Goal: Information Seeking & Learning: Compare options

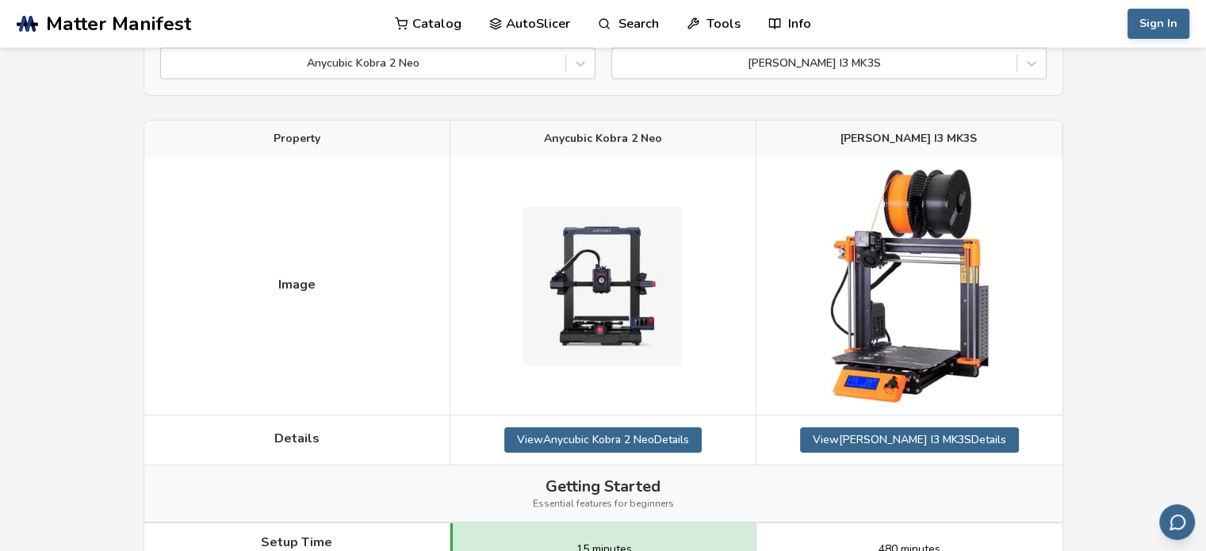
scroll to position [119, 0]
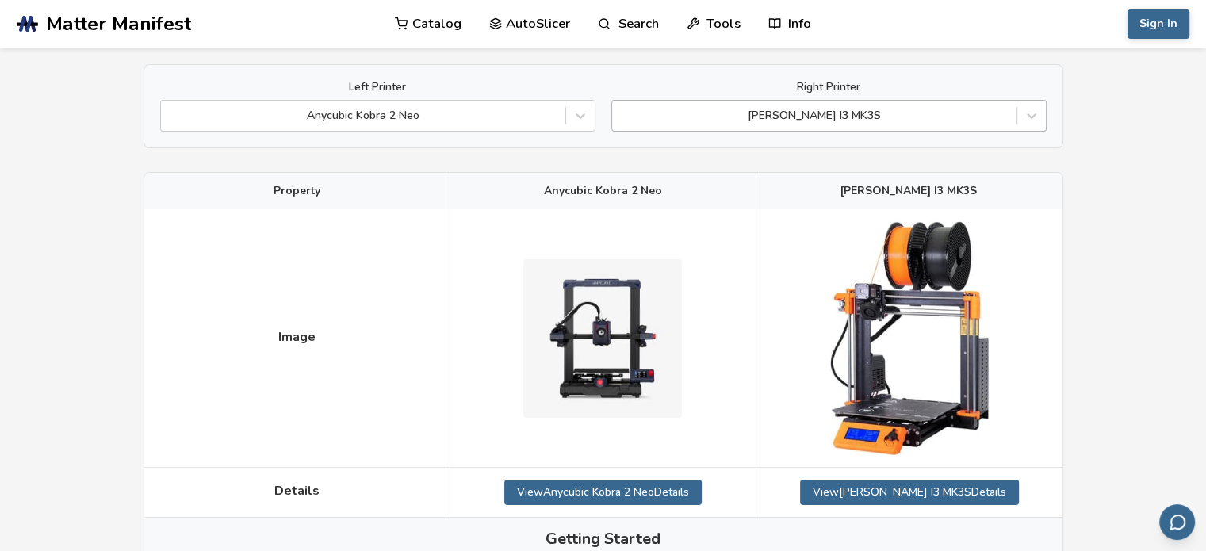
click at [983, 125] on div "[PERSON_NAME] I3 MK3S" at bounding box center [814, 116] width 404 height 22
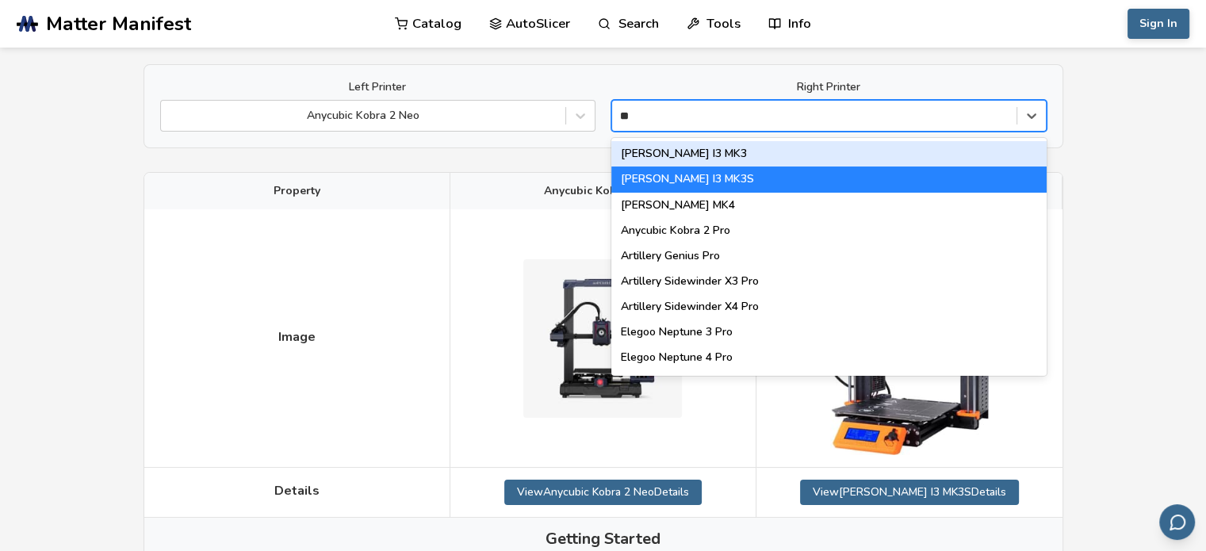
type input "***"
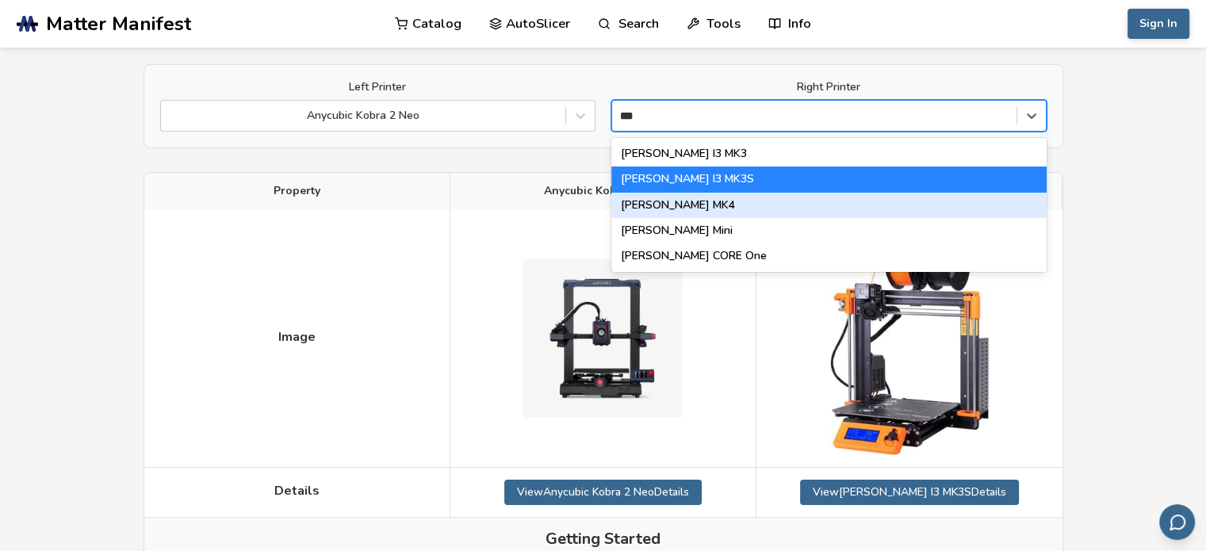
click at [892, 206] on div "[PERSON_NAME] MK4" at bounding box center [828, 205] width 435 height 25
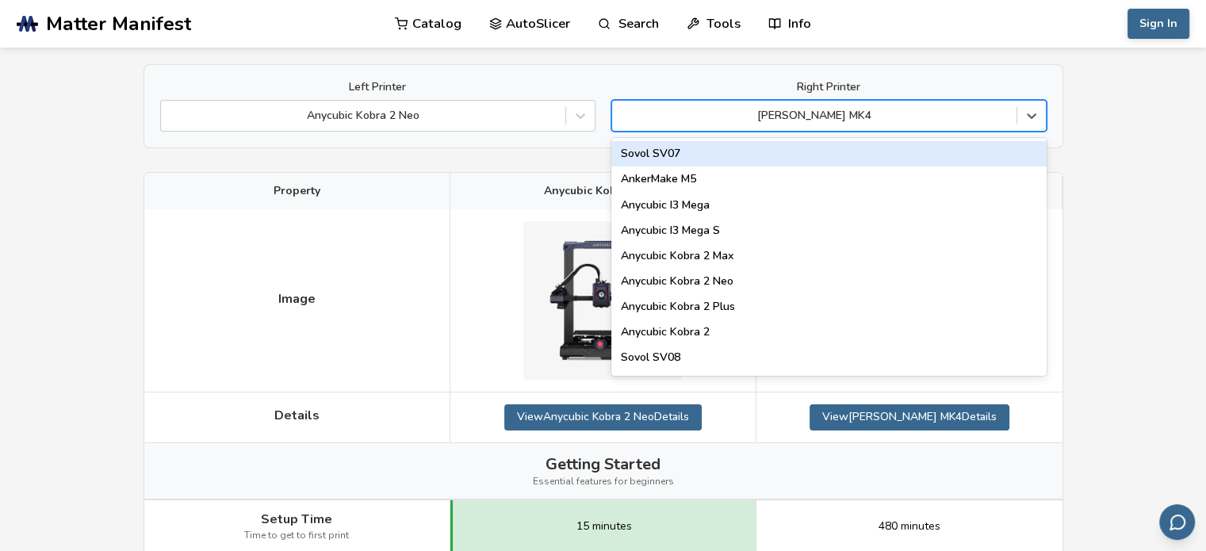
click at [952, 125] on div "[PERSON_NAME] MK4" at bounding box center [814, 116] width 404 height 22
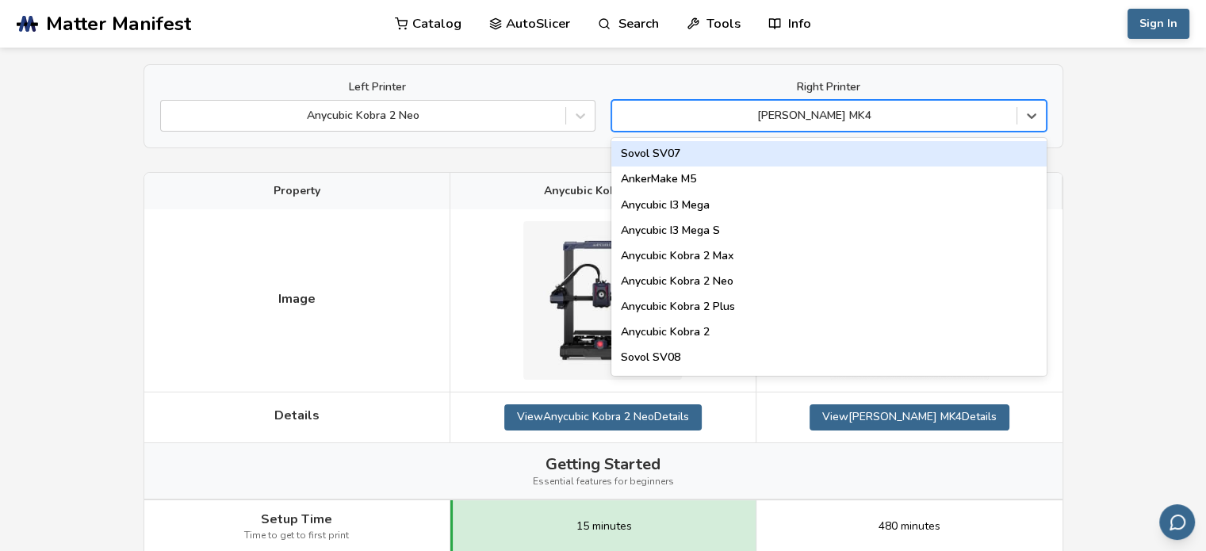
click at [997, 116] on div at bounding box center [814, 116] width 389 height 16
type input "*"
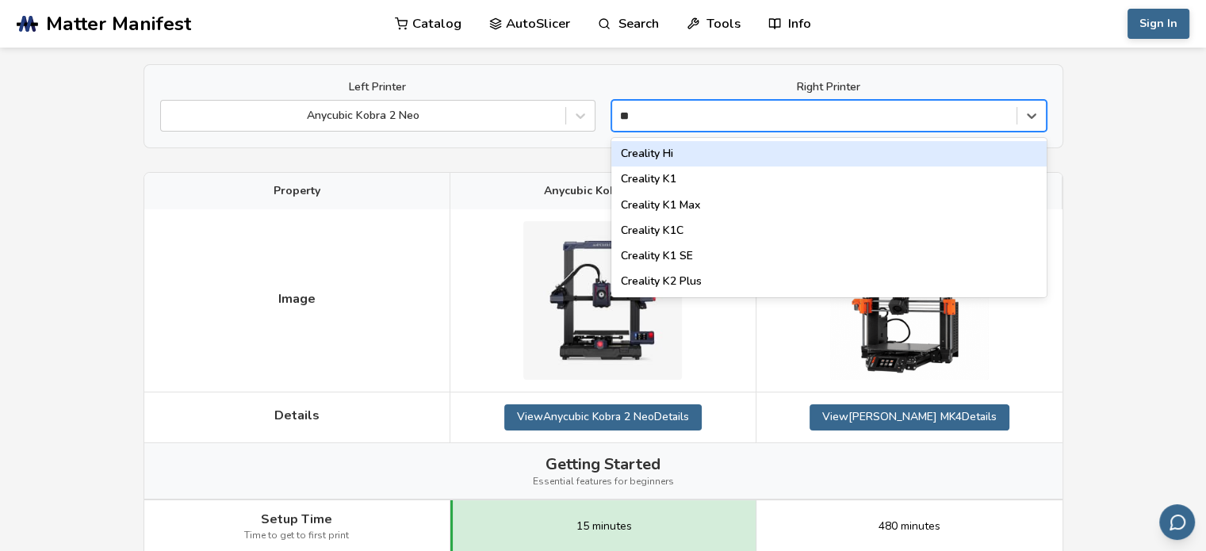
type input "*"
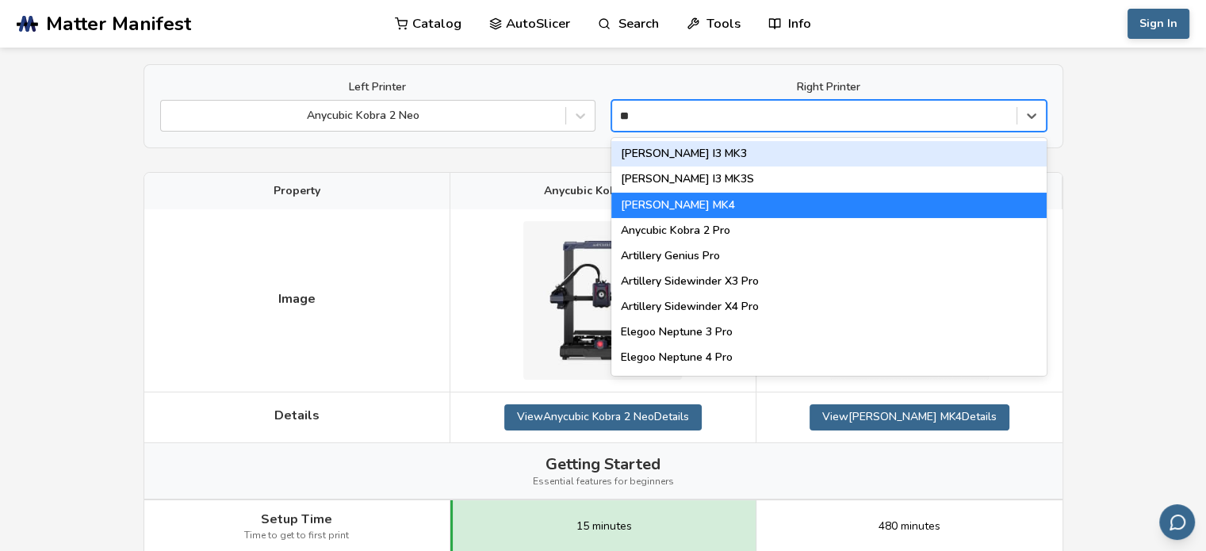
type input "***"
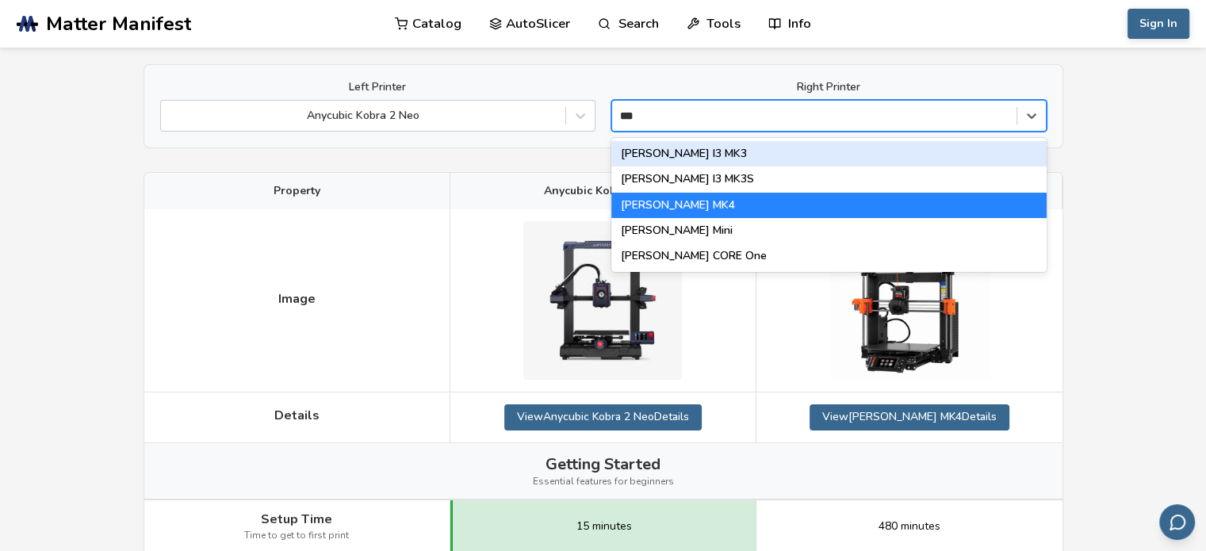
click at [880, 160] on div "[PERSON_NAME] I3 MK3" at bounding box center [828, 153] width 435 height 25
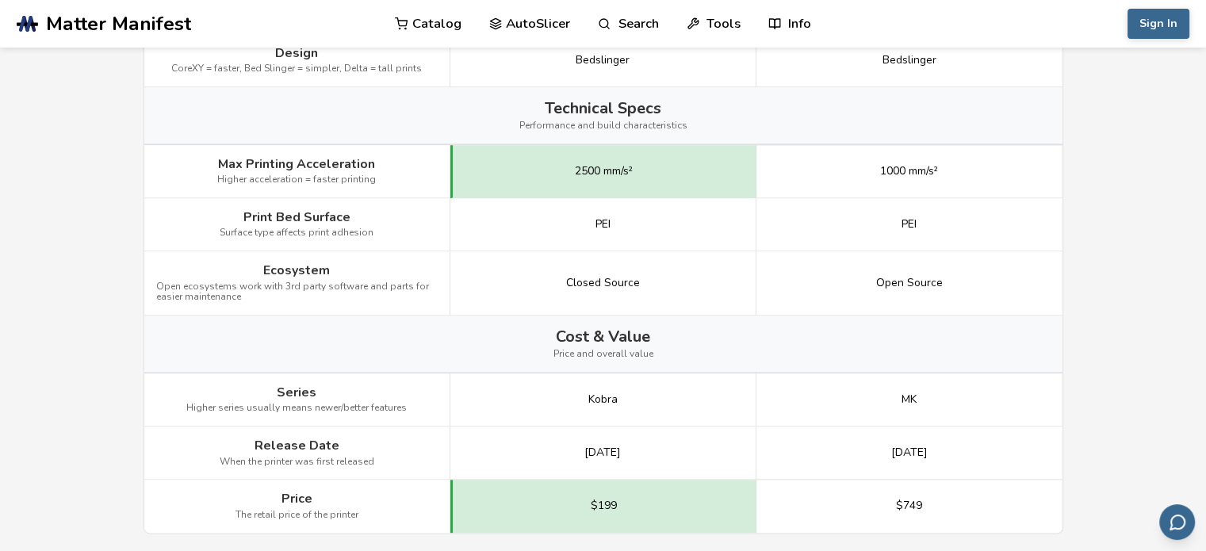
scroll to position [2177, 0]
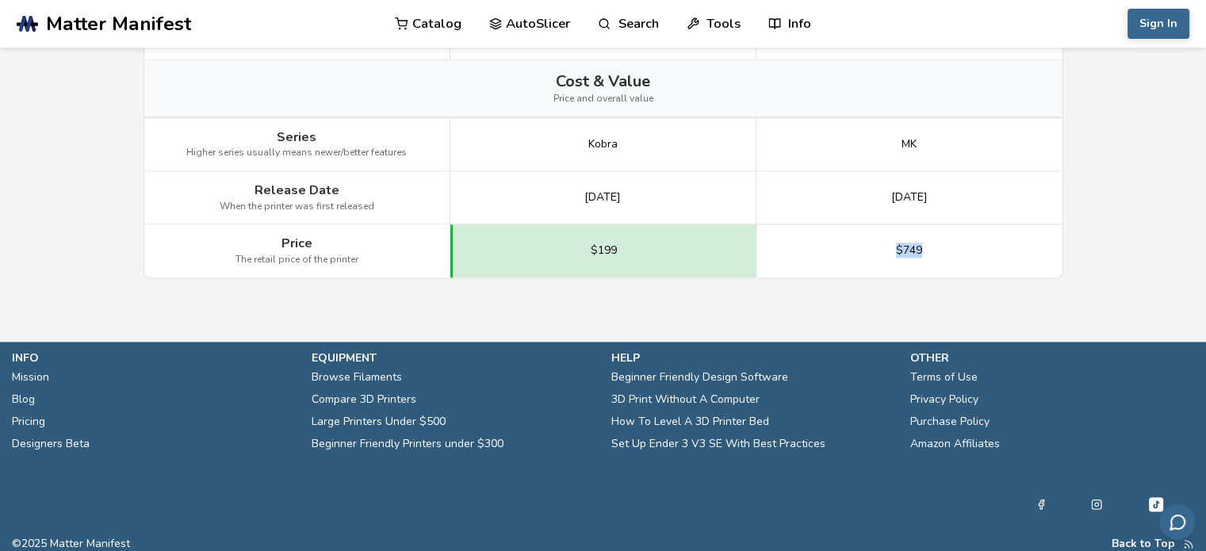
drag, startPoint x: 891, startPoint y: 240, endPoint x: 946, endPoint y: 241, distance: 54.7
click at [946, 241] on div "$749" at bounding box center [910, 250] width 306 height 52
